Goal: Check status: Check status

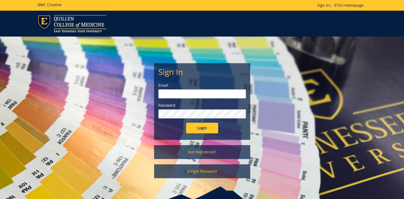
click at [169, 94] on input "email" at bounding box center [202, 93] width 88 height 9
type input "dyed@etsu.edu"
click at [199, 128] on input "Login" at bounding box center [202, 128] width 32 height 11
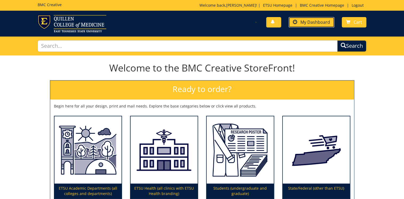
click at [315, 24] on span "My Dashboard" at bounding box center [315, 22] width 30 height 6
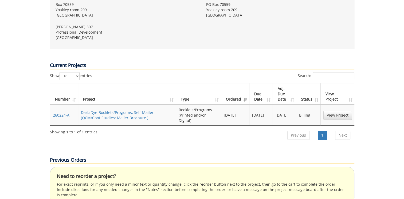
scroll to position [240, 0]
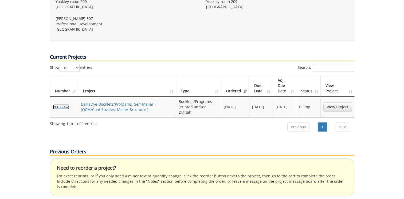
click at [58, 104] on link "260224-A" at bounding box center [61, 106] width 17 height 5
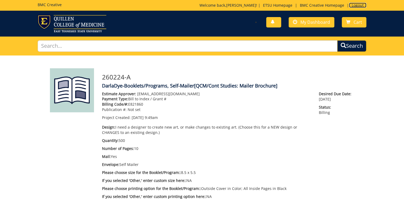
click at [358, 6] on link "Logout" at bounding box center [357, 5] width 17 height 5
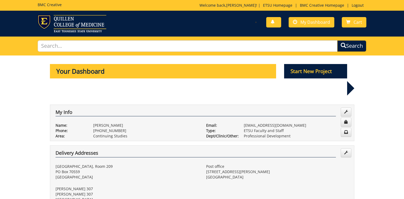
scroll to position [240, 0]
